Goal: Transaction & Acquisition: Purchase product/service

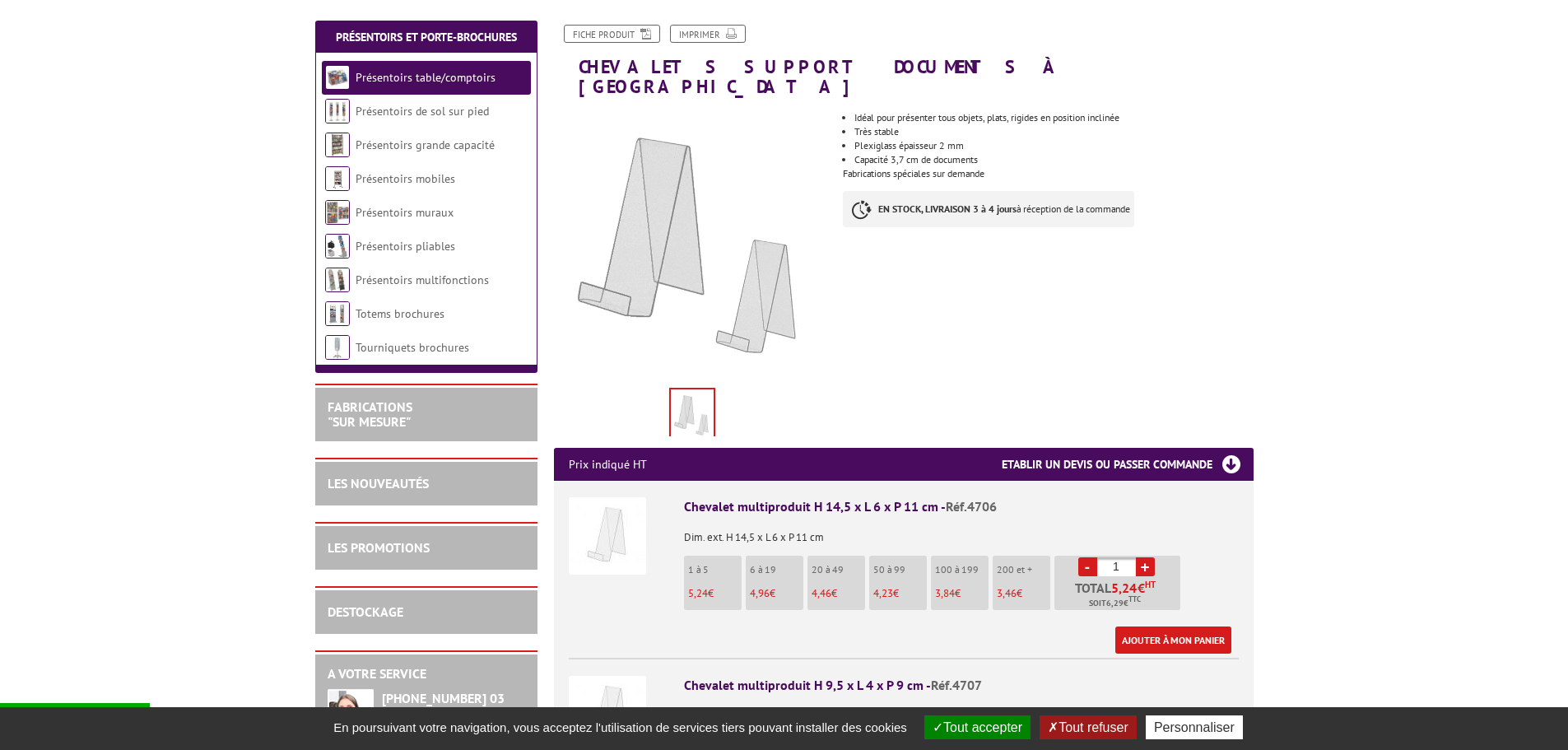
scroll to position [329, 0]
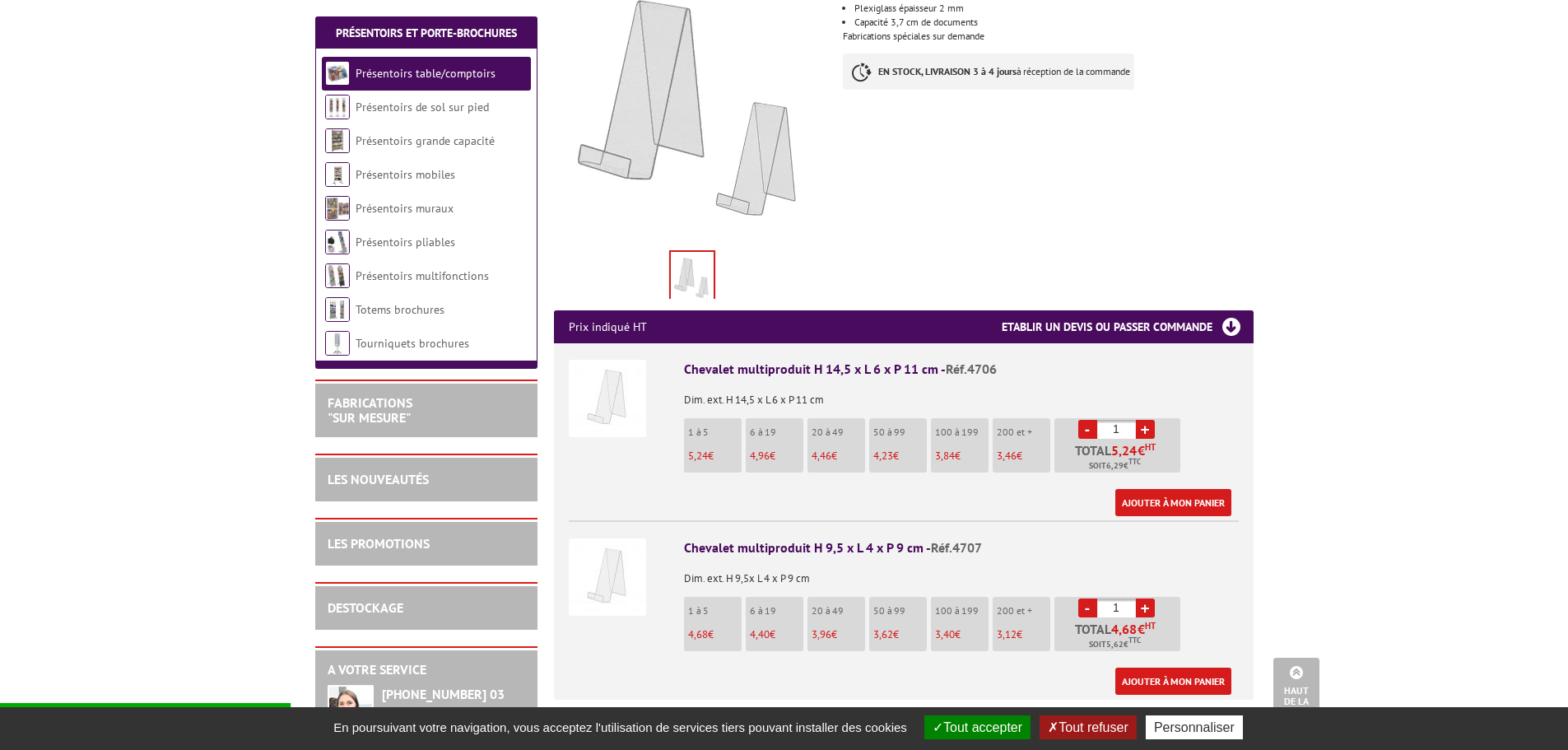
click at [787, 450] on p "4,96 €" at bounding box center [777, 456] width 54 height 12
click at [1128, 420] on input "1" at bounding box center [1117, 429] width 39 height 19
type input "10"
click at [450, 281] on link "Présentoirs multifonctions" at bounding box center [423, 276] width 134 height 15
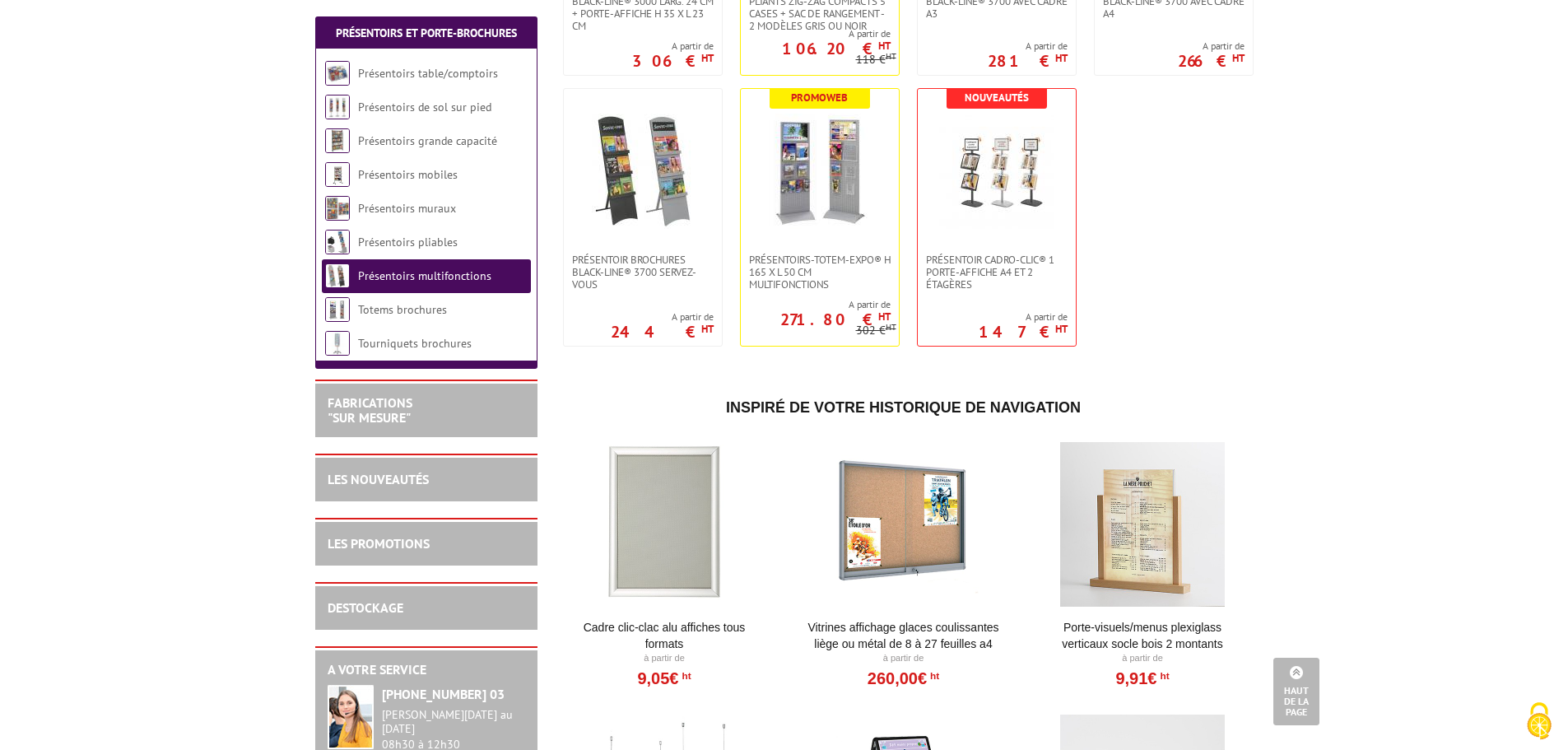
scroll to position [1071, 0]
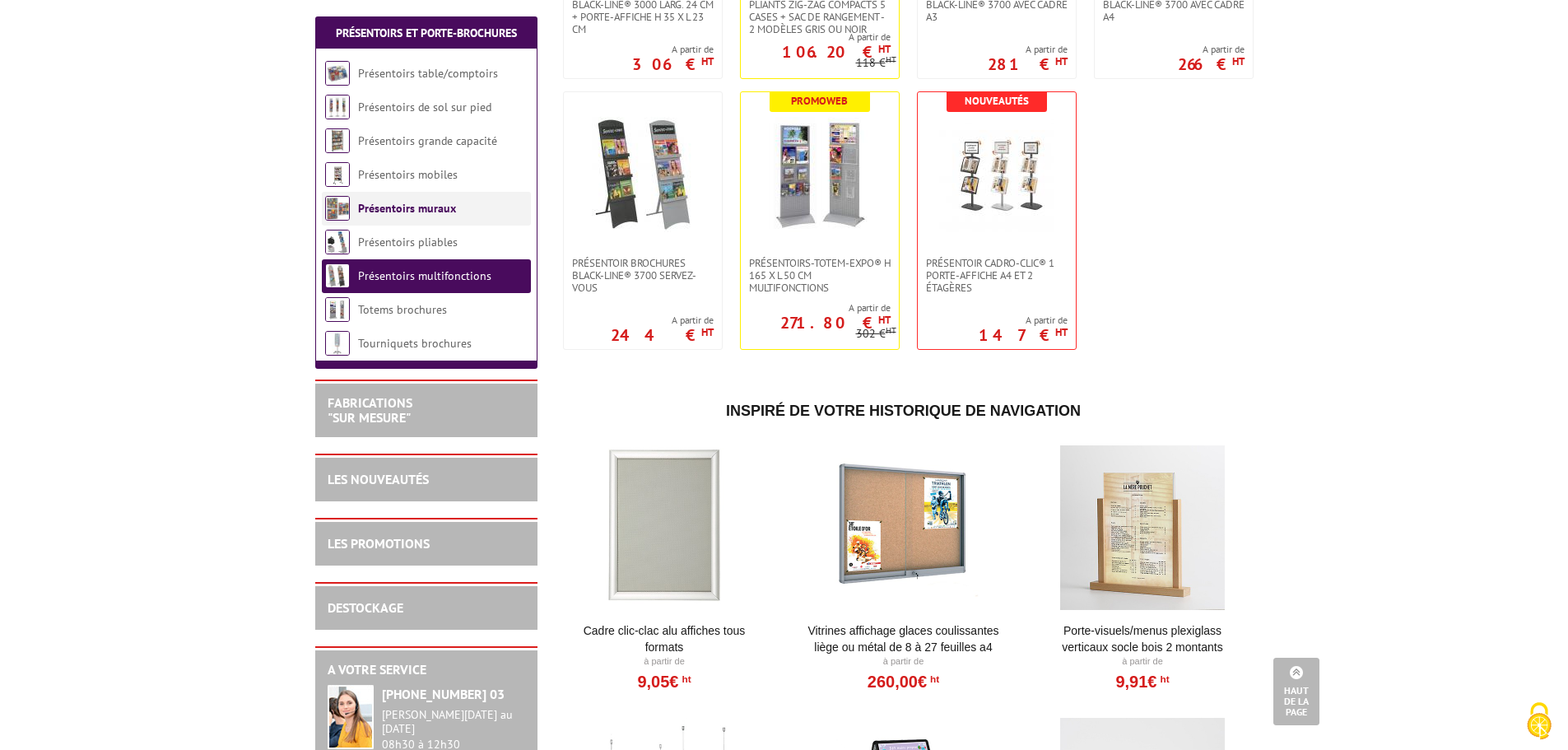
click at [372, 205] on link "Présentoirs muraux" at bounding box center [407, 209] width 98 height 15
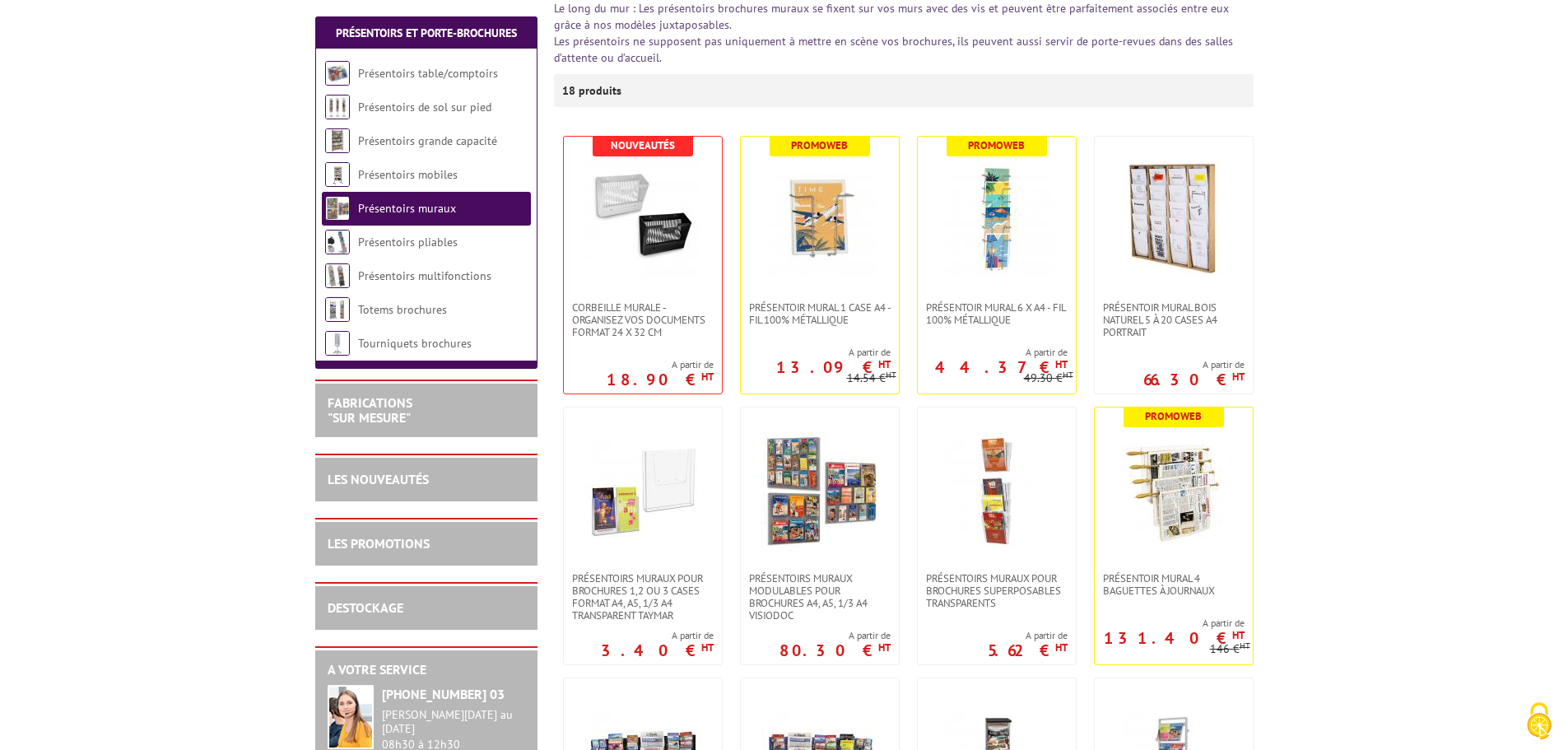
scroll to position [247, 0]
click at [429, 71] on link "Présentoirs table/comptoirs" at bounding box center [428, 73] width 141 height 15
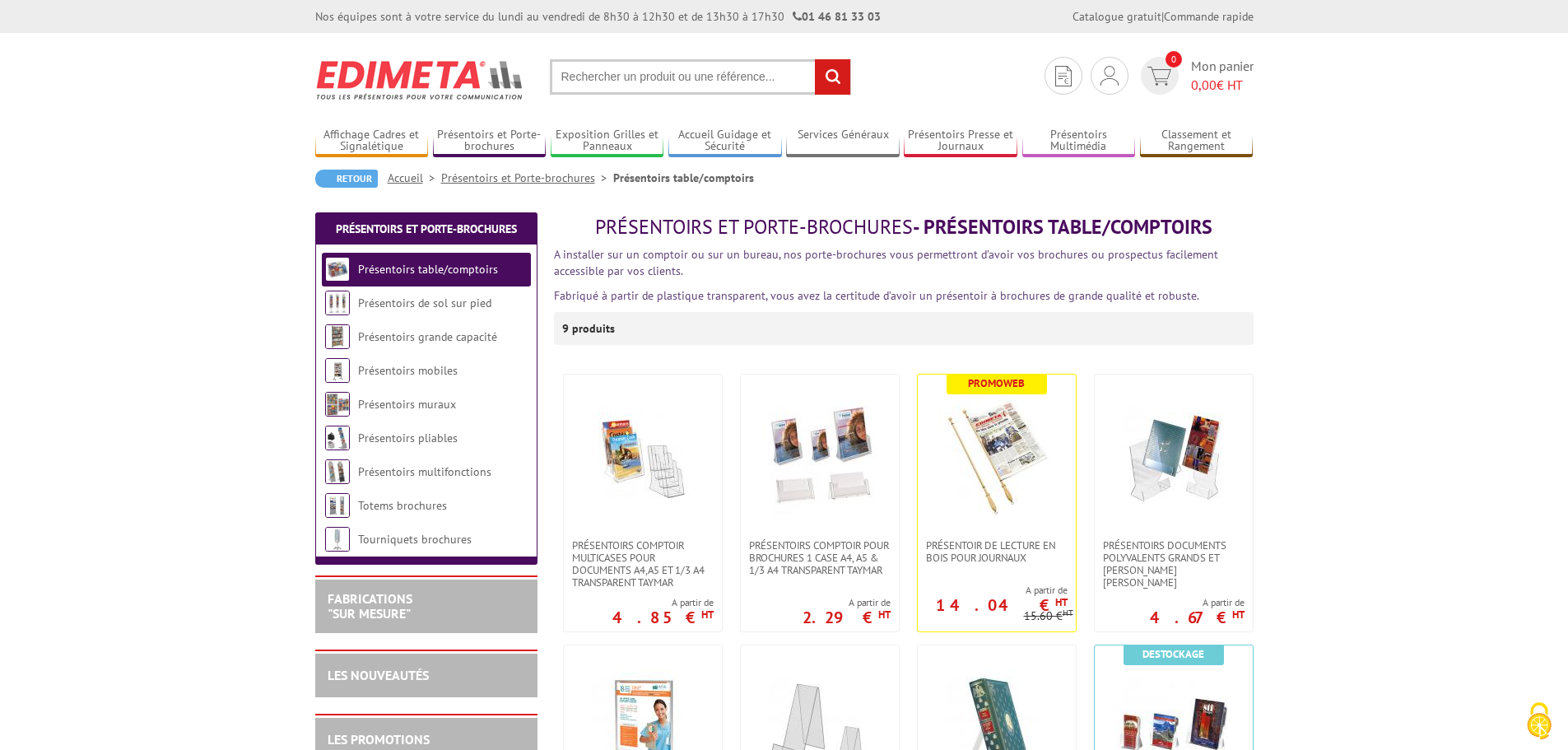
click at [463, 369] on li "Présentoirs mobiles" at bounding box center [426, 371] width 209 height 34
click at [423, 369] on link "Présentoirs mobiles" at bounding box center [408, 370] width 99 height 15
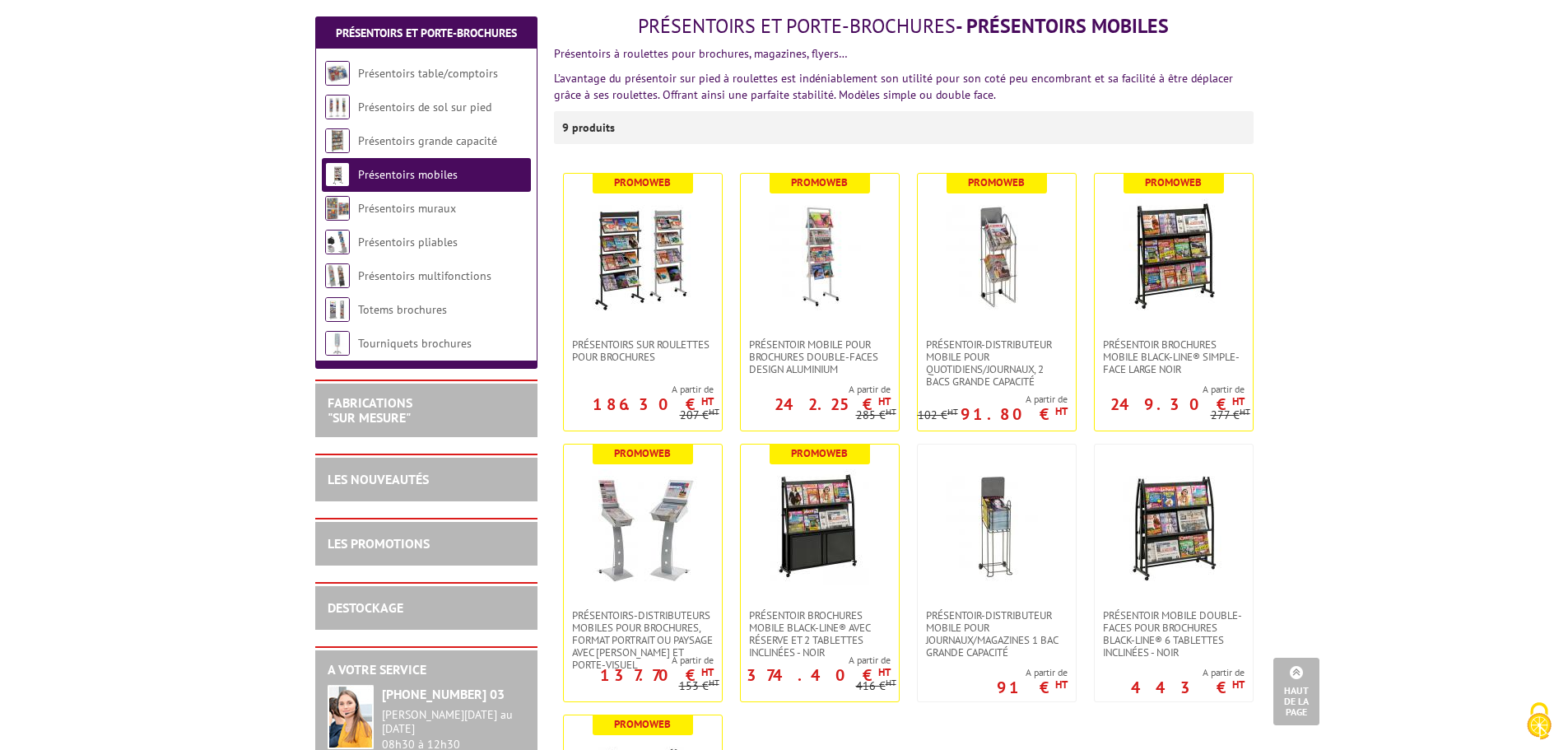
scroll to position [165, 0]
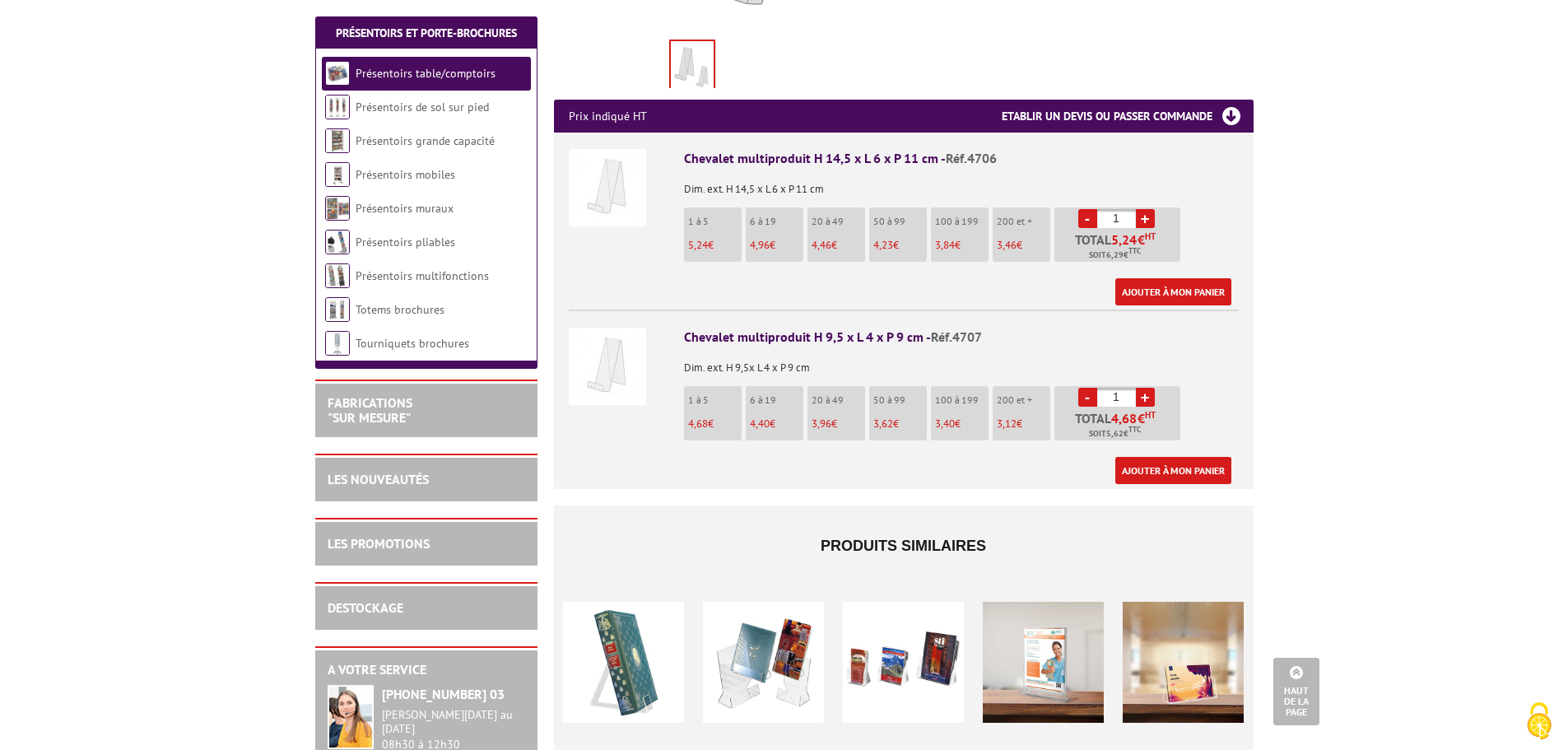
scroll to position [577, 0]
